Goal: Task Accomplishment & Management: Manage account settings

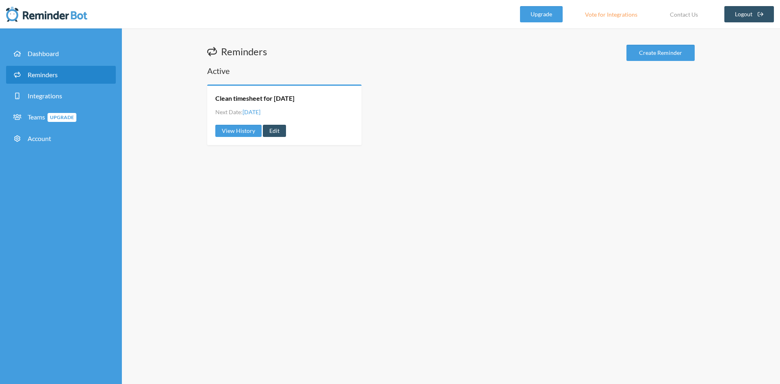
click at [301, 109] on ul "Next Date: Wednesday, October 1" at bounding box center [284, 112] width 138 height 10
click at [63, 95] on link "Integrations" at bounding box center [61, 96] width 110 height 18
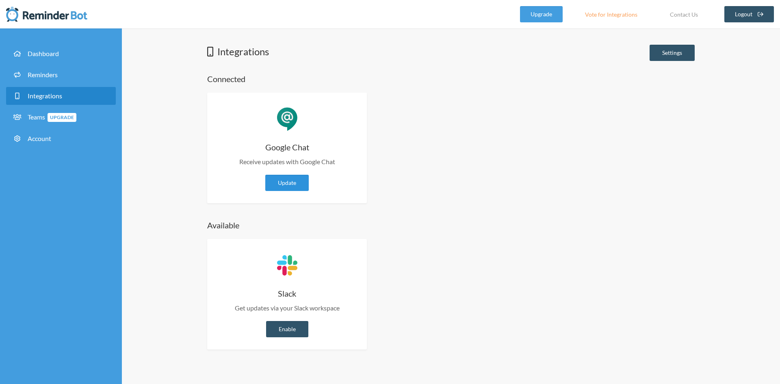
click at [292, 181] on link "Update" at bounding box center [286, 183] width 43 height 16
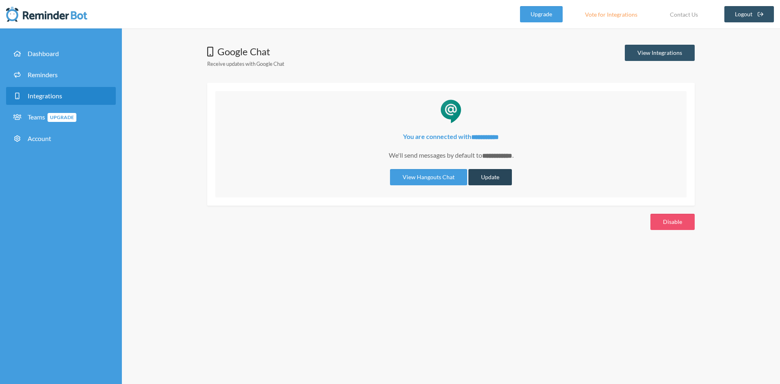
click at [495, 178] on button "Update" at bounding box center [489, 177] width 43 height 16
select select "**********"
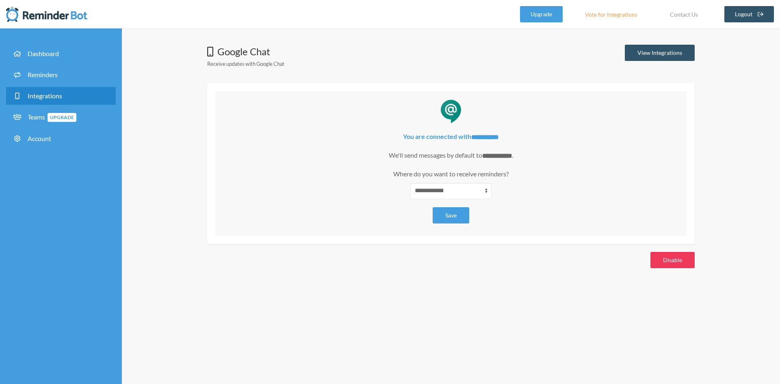
click at [683, 259] on button "Disable" at bounding box center [673, 260] width 44 height 16
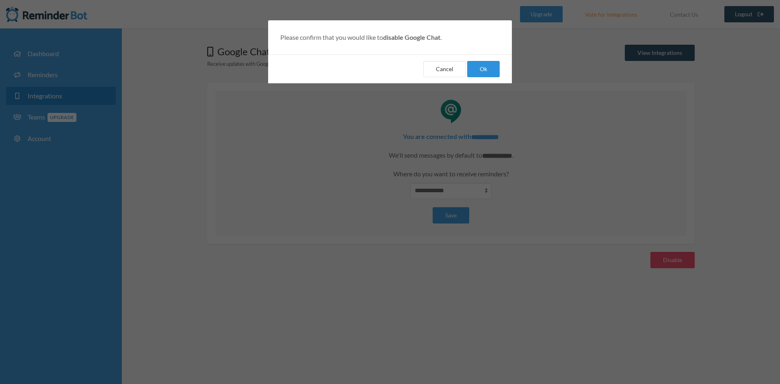
click at [489, 67] on button "Ok" at bounding box center [483, 69] width 33 height 16
